Goal: Navigation & Orientation: Find specific page/section

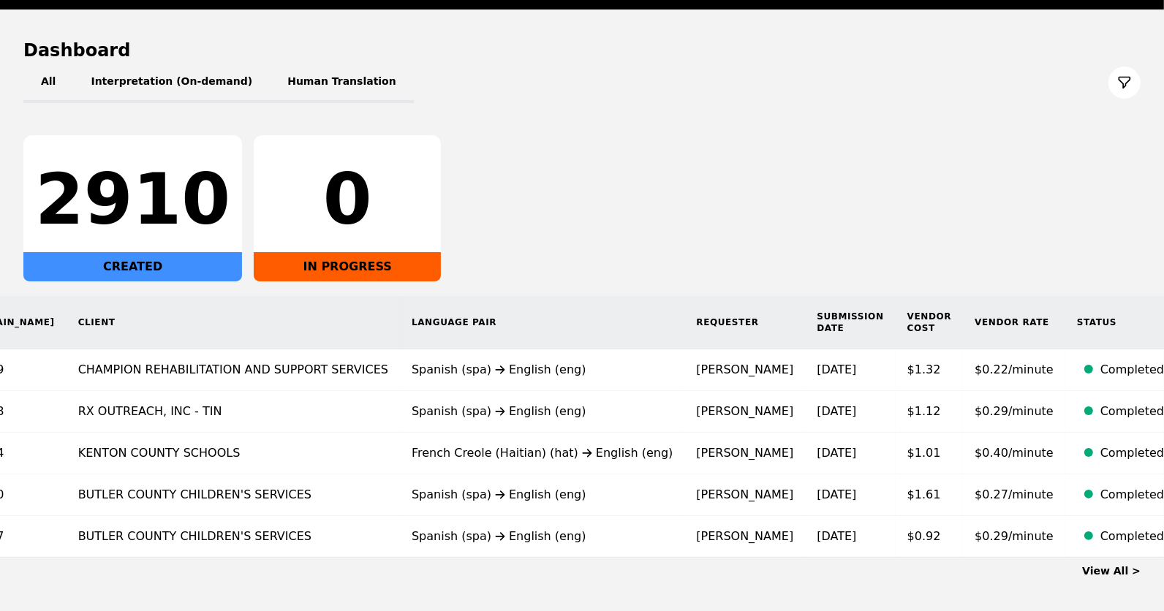
scroll to position [183, 0]
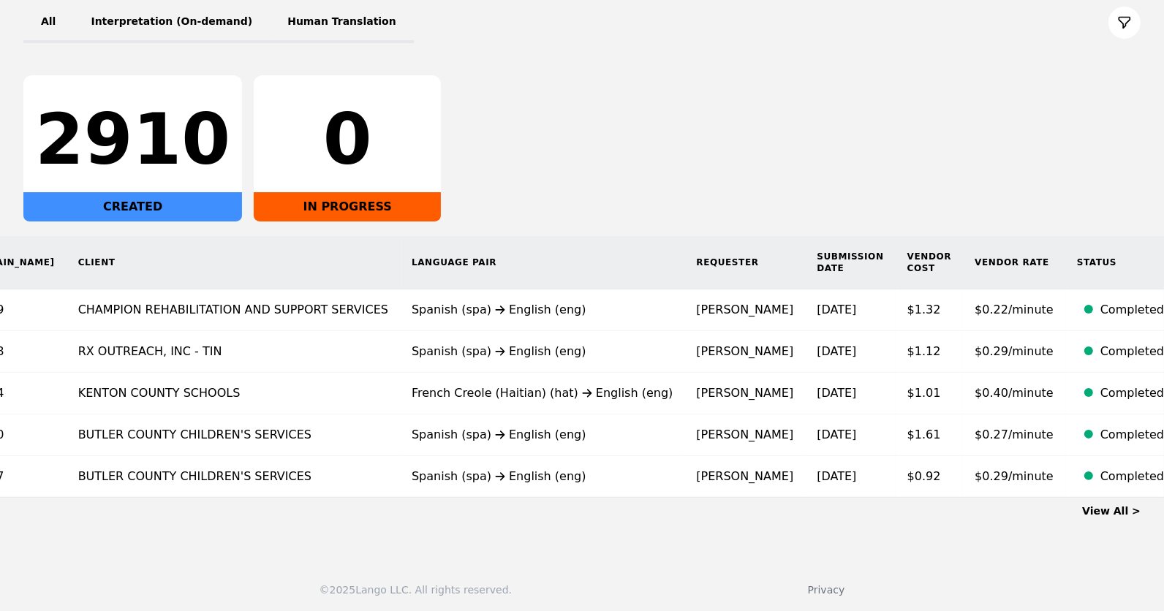
click at [1122, 510] on link "View All >" at bounding box center [1111, 511] width 58 height 12
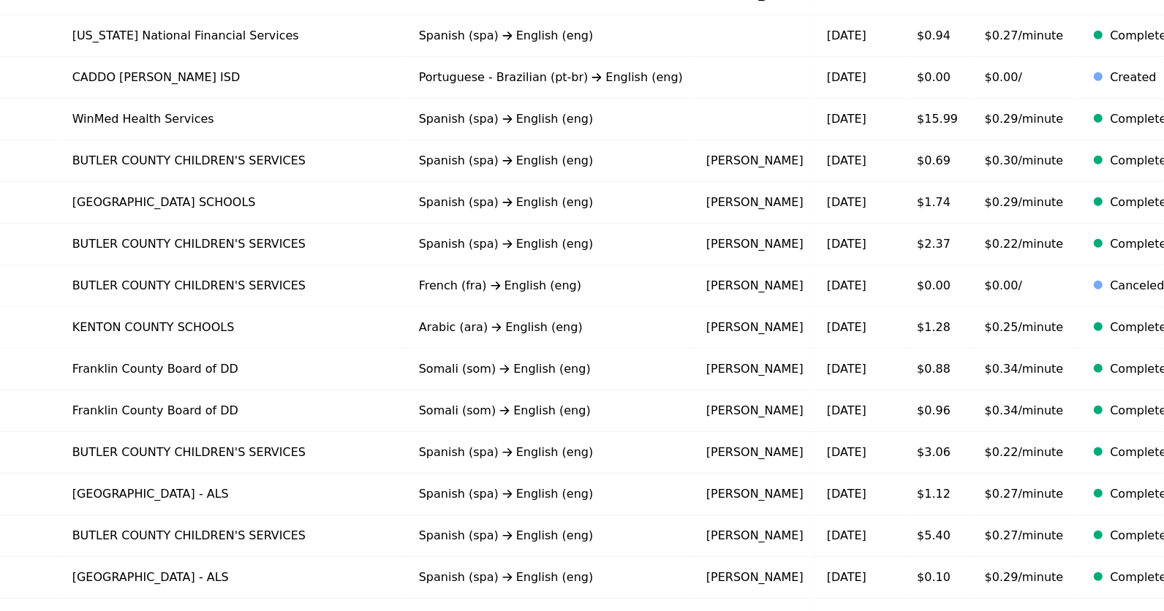
scroll to position [885, 0]
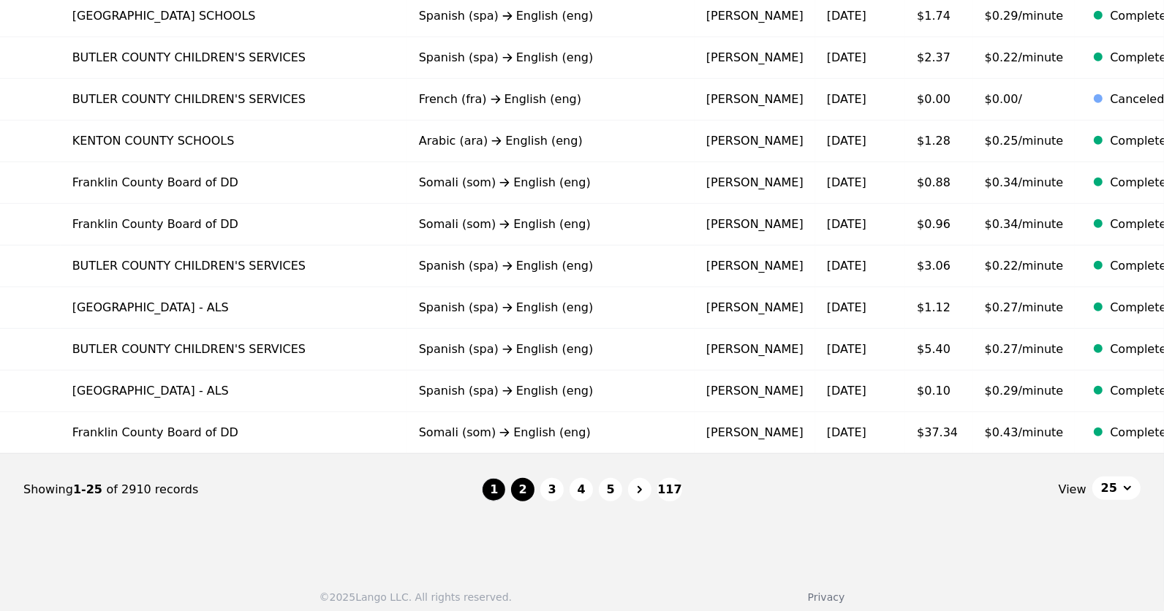
click at [524, 478] on button "2" at bounding box center [522, 489] width 23 height 23
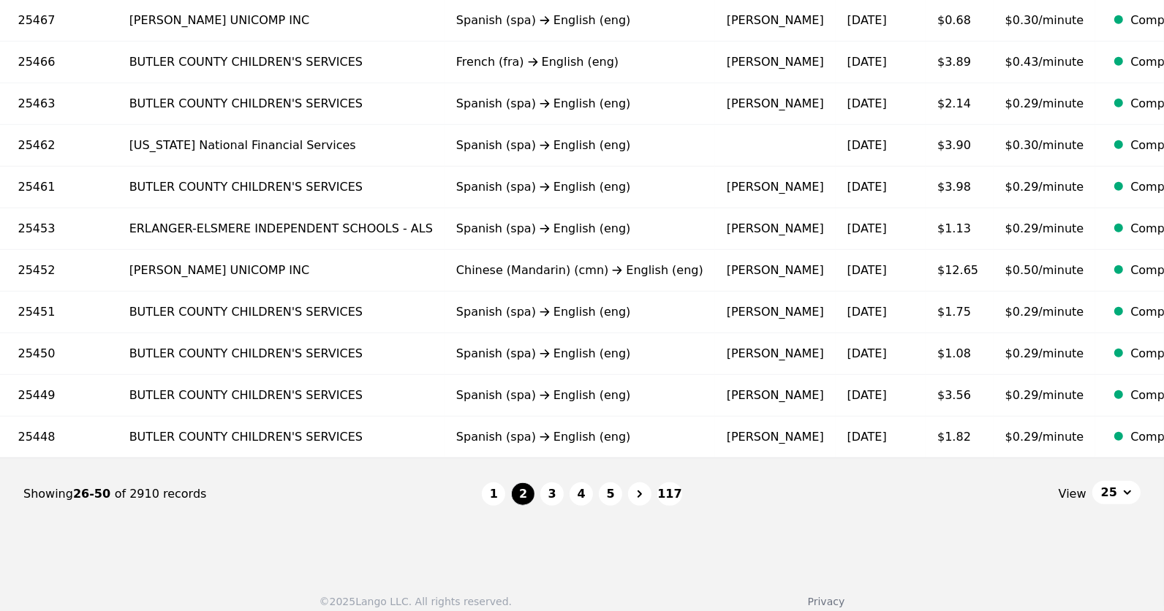
scroll to position [885, 0]
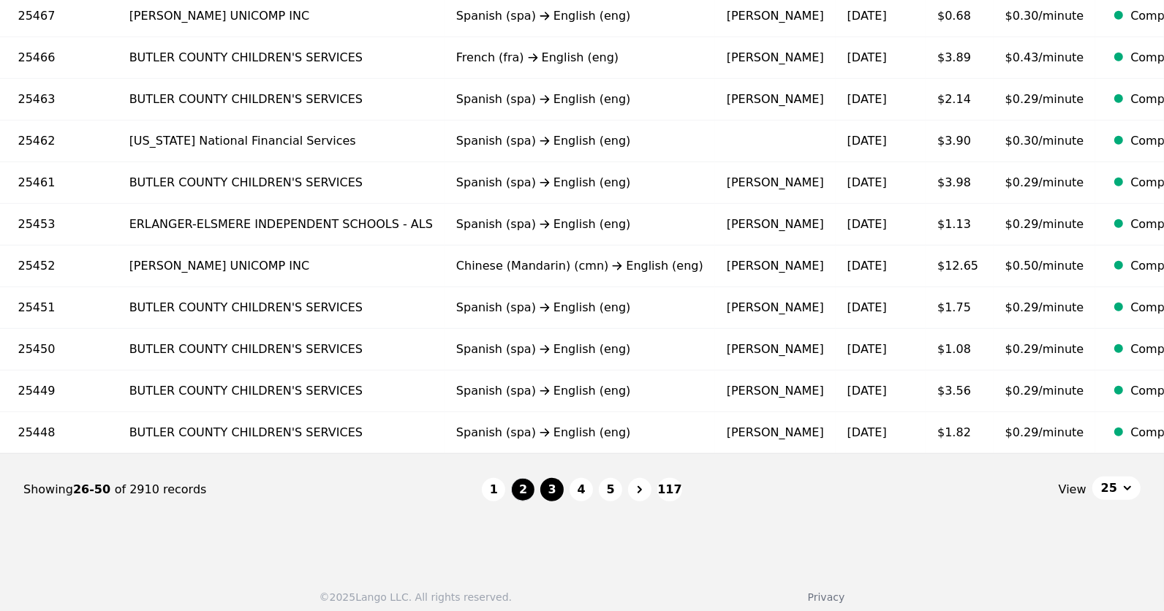
click at [555, 483] on button "3" at bounding box center [551, 489] width 23 height 23
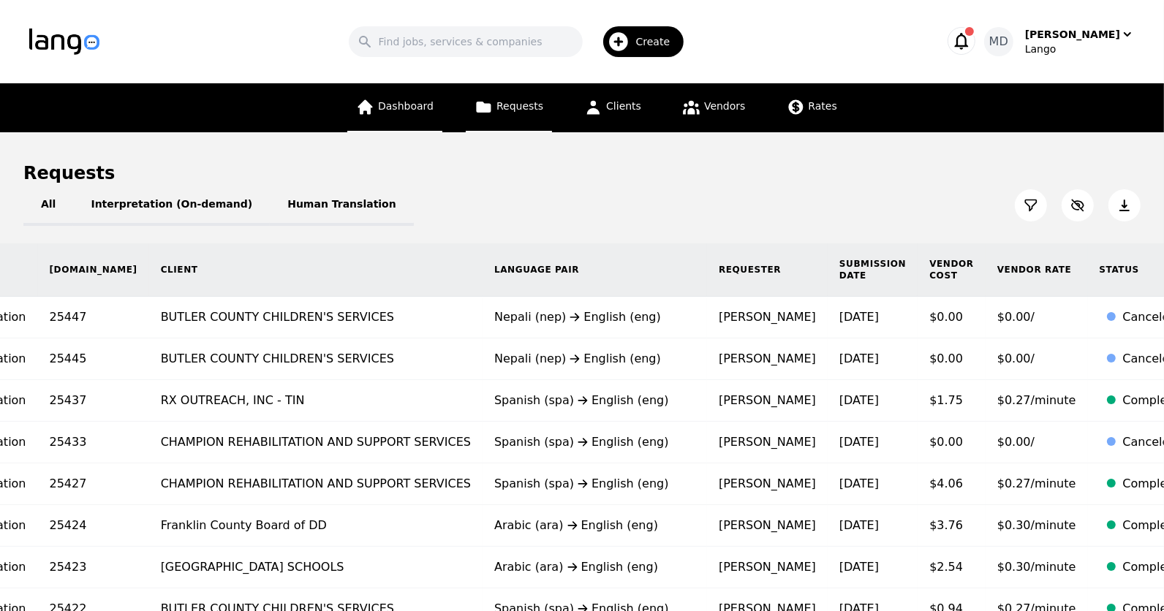
click at [415, 94] on link "Dashboard" at bounding box center [394, 107] width 95 height 49
